Goal: Check status: Check status

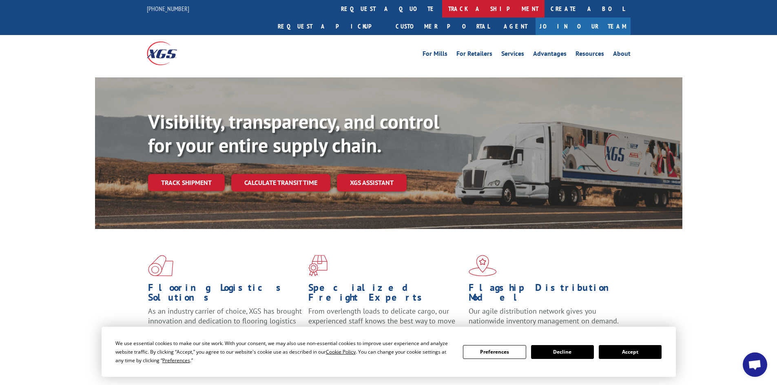
click at [442, 7] on link "track a shipment" at bounding box center [493, 9] width 102 height 18
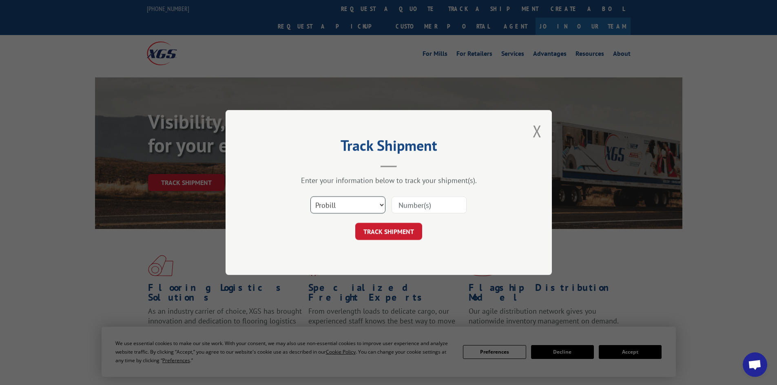
click at [365, 209] on select "Select category... Probill BOL PO" at bounding box center [347, 205] width 75 height 17
select select "bol"
click at [310, 197] on select "Select category... Probill BOL PO" at bounding box center [347, 205] width 75 height 17
click at [410, 206] on input at bounding box center [429, 205] width 75 height 17
paste input "816275"
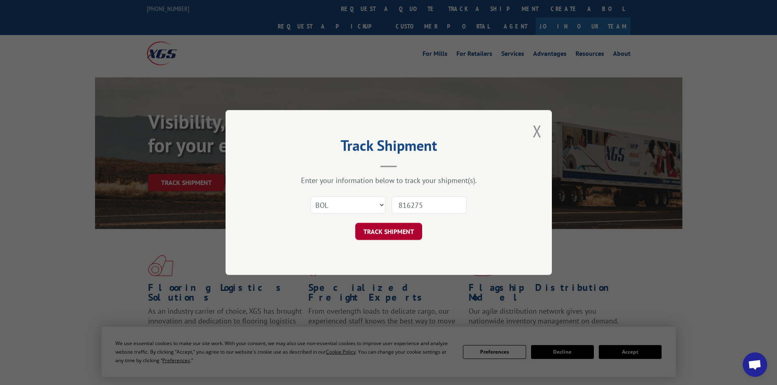
type input "816275"
click at [395, 233] on button "TRACK SHIPMENT" at bounding box center [388, 231] width 67 height 17
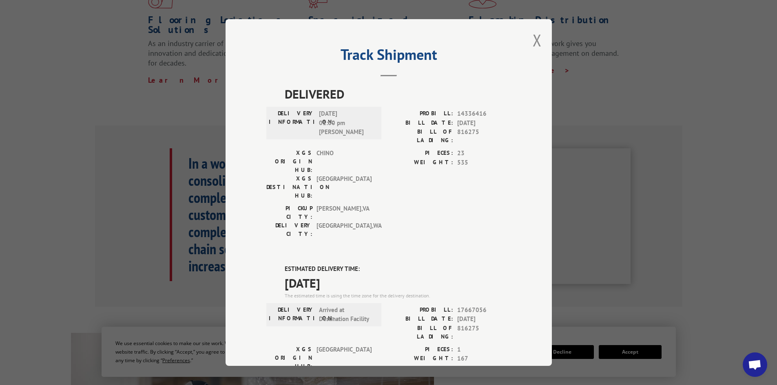
scroll to position [174, 0]
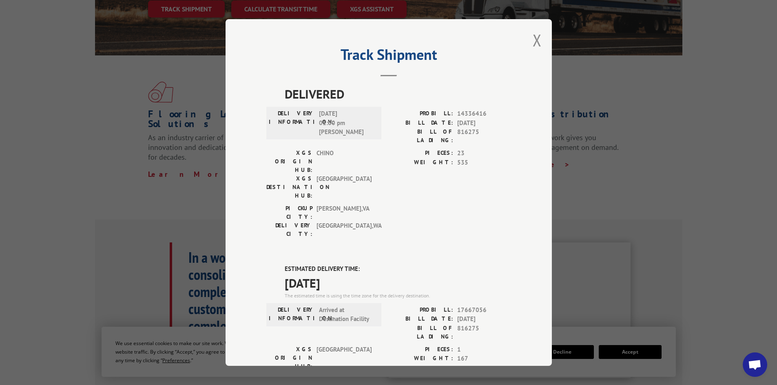
drag, startPoint x: 534, startPoint y: 41, endPoint x: 531, endPoint y: 54, distance: 13.8
click at [534, 41] on button "Close modal" at bounding box center [537, 40] width 9 height 22
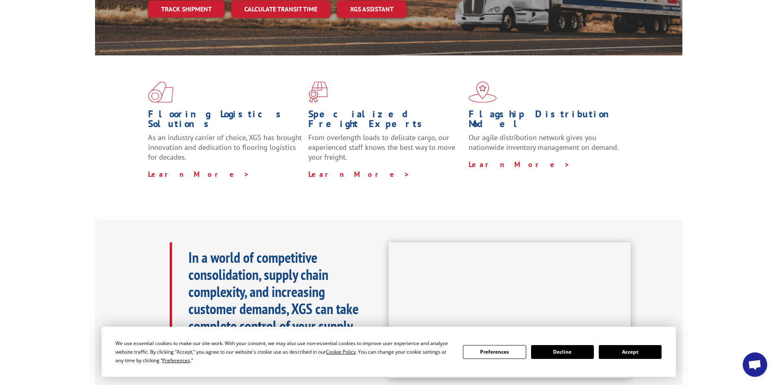
scroll to position [0, 0]
